Goal: Transaction & Acquisition: Purchase product/service

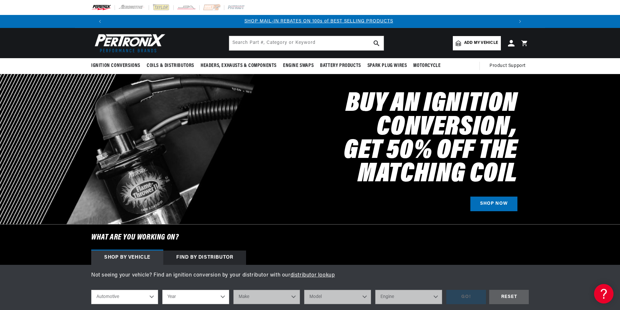
scroll to position [0, 405]
click at [237, 42] on input "text" at bounding box center [306, 43] width 154 height 14
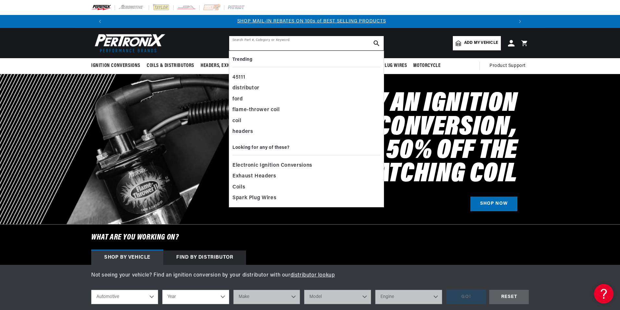
paste input "D171700"
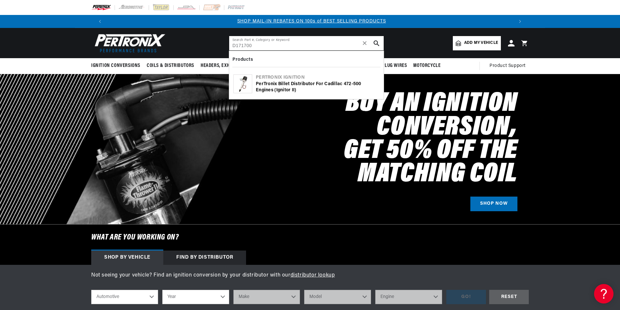
type input "D171700"
click at [290, 81] on div "PerTronix Billet Distributor for Cadillac 472-500 Engines (Ignitor II)" at bounding box center [318, 87] width 124 height 13
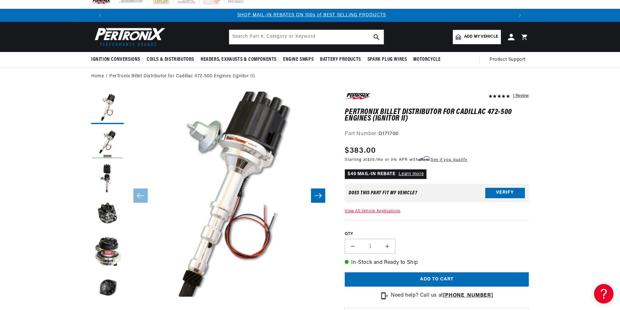
scroll to position [8, 0]
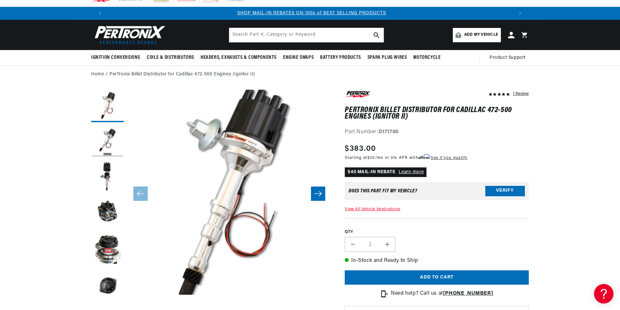
click at [385, 209] on link "View All Vehicle Applications" at bounding box center [372, 209] width 55 height 4
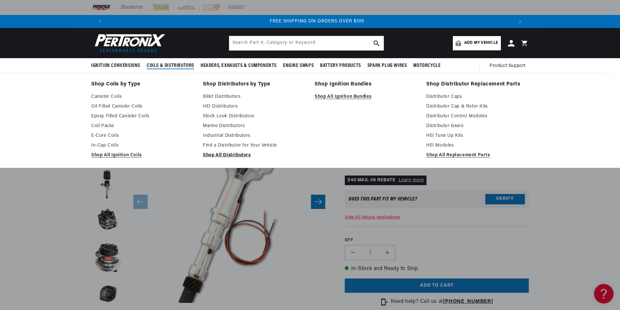
scroll to position [0, 811]
click at [230, 154] on link "Shop All Distributors" at bounding box center [254, 155] width 103 height 8
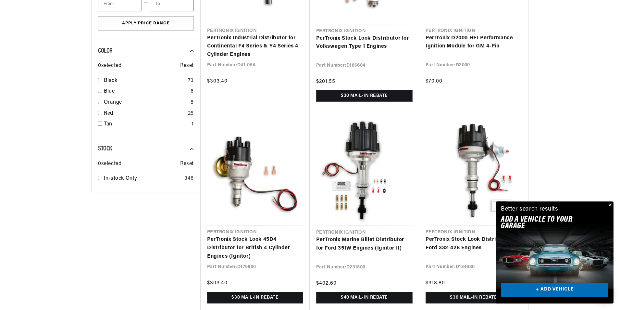
scroll to position [0, 398]
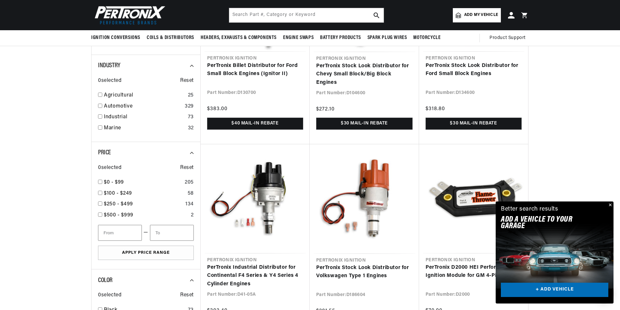
scroll to position [454, 0]
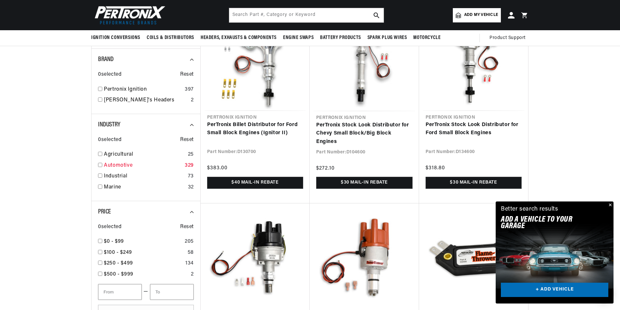
click at [100, 165] on input "checkbox" at bounding box center [100, 165] width 4 height 4
checkbox input "false"
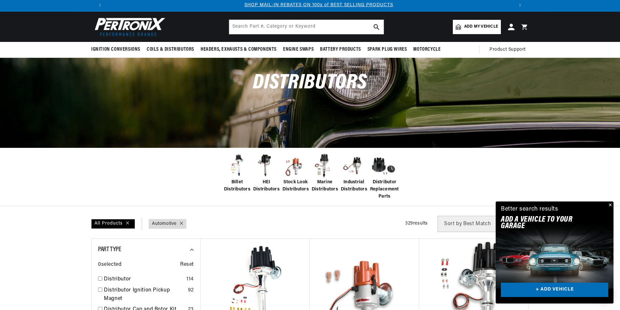
scroll to position [0, 405]
click at [476, 29] on span "Add my vehicle" at bounding box center [481, 27] width 34 height 6
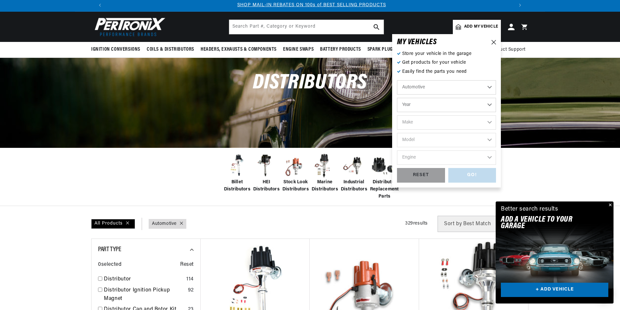
click at [414, 106] on select "Year 2022 2021 2020 2019 2018 2017 2016 2015 2014 2013 2012 2011 2010 2009 2008…" at bounding box center [446, 105] width 99 height 14
select select "1976"
click at [397, 98] on select "Year 2022 2021 2020 2019 2018 2017 2016 2015 2014 2013 2012 2011 2010 2009 2008…" at bounding box center [446, 105] width 99 height 14
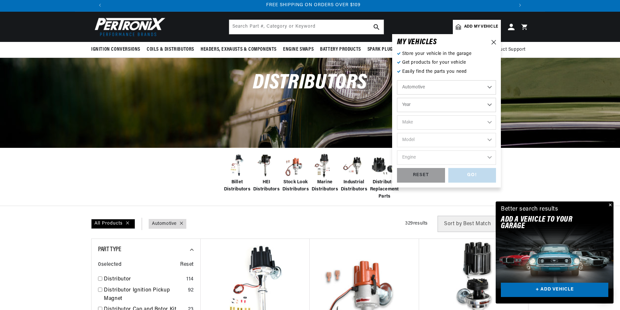
select select "1976"
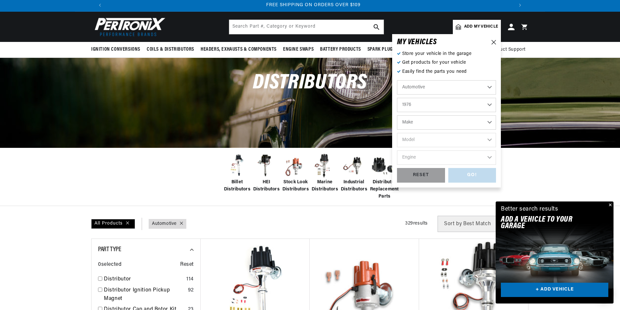
click at [429, 120] on select "Make Alfa Romeo American Motors Audi Avanti BMW Buick Cadillac Checker Chevrole…" at bounding box center [446, 122] width 99 height 14
select select "Cadillac"
click at [397, 115] on select "Make Alfa Romeo American Motors Audi Avanti BMW Buick Cadillac Checker Chevrole…" at bounding box center [446, 122] width 99 height 14
select select "Cadillac"
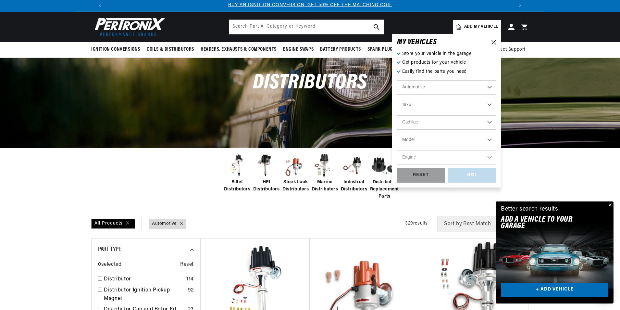
click at [430, 139] on select "Model Calais Commercial Chassis DeVille Eldorado Fleetwood Seville" at bounding box center [446, 140] width 99 height 14
select select "Eldorado"
click at [397, 133] on select "Model Calais Commercial Chassis DeVille Eldorado Fleetwood Seville" at bounding box center [446, 140] width 99 height 14
select select "Eldorado"
click at [430, 156] on select "Engine 5.7L 6.0L 8.2L" at bounding box center [446, 157] width 99 height 14
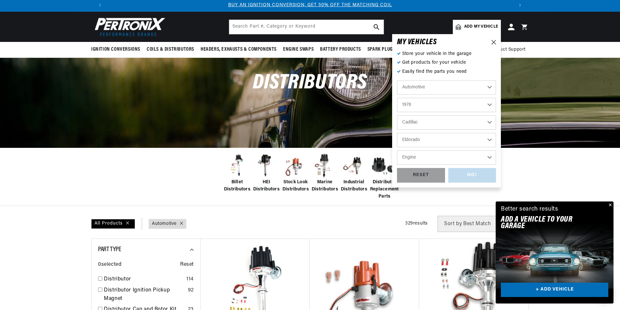
select select "8.2L"
click at [397, 150] on select "Engine 5.7L 6.0L 8.2L" at bounding box center [446, 157] width 99 height 14
select select "8.2L"
click at [464, 175] on div "GO!" at bounding box center [472, 175] width 48 height 15
